Goal: Find specific page/section: Find specific page/section

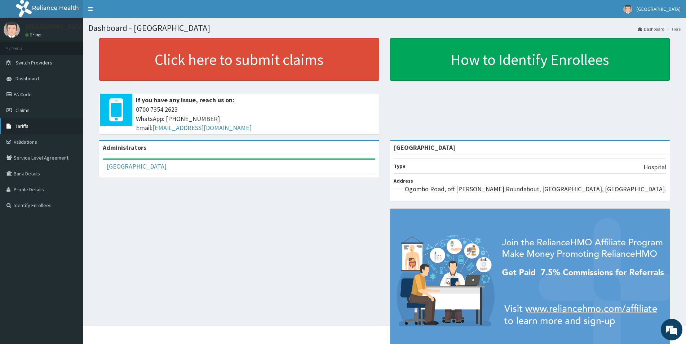
click at [23, 128] on span "Tariffs" at bounding box center [22, 126] width 13 height 6
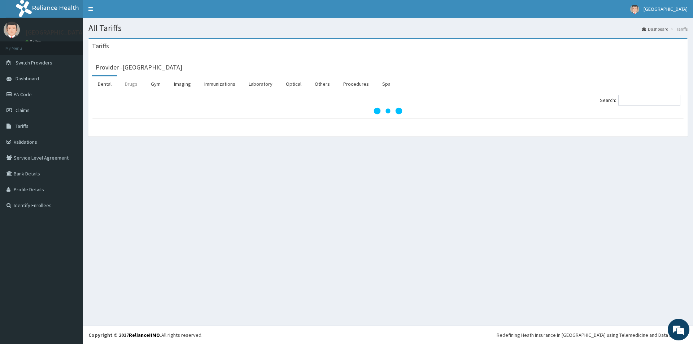
click at [136, 85] on link "Drugs" at bounding box center [131, 83] width 24 height 15
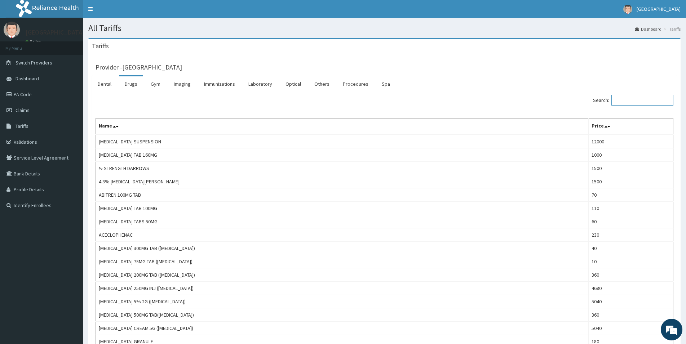
click at [638, 99] on input "Search:" at bounding box center [643, 100] width 62 height 11
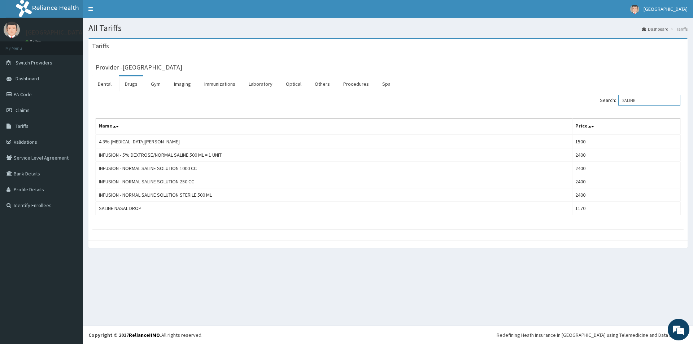
click at [652, 99] on input "SALINE" at bounding box center [649, 100] width 62 height 11
type input "S"
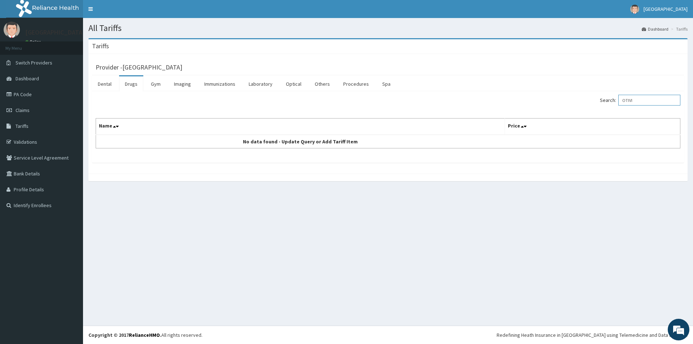
click at [645, 100] on input "OTIVI" at bounding box center [649, 100] width 62 height 11
type input "O"
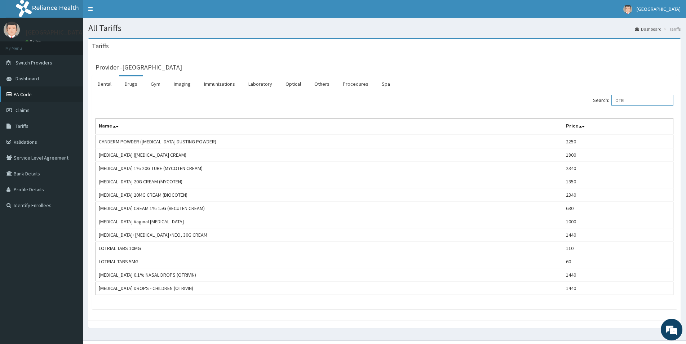
type input "OTRI"
click at [21, 95] on link "PA Code" at bounding box center [41, 95] width 83 height 16
